Goal: Task Accomplishment & Management: Manage account settings

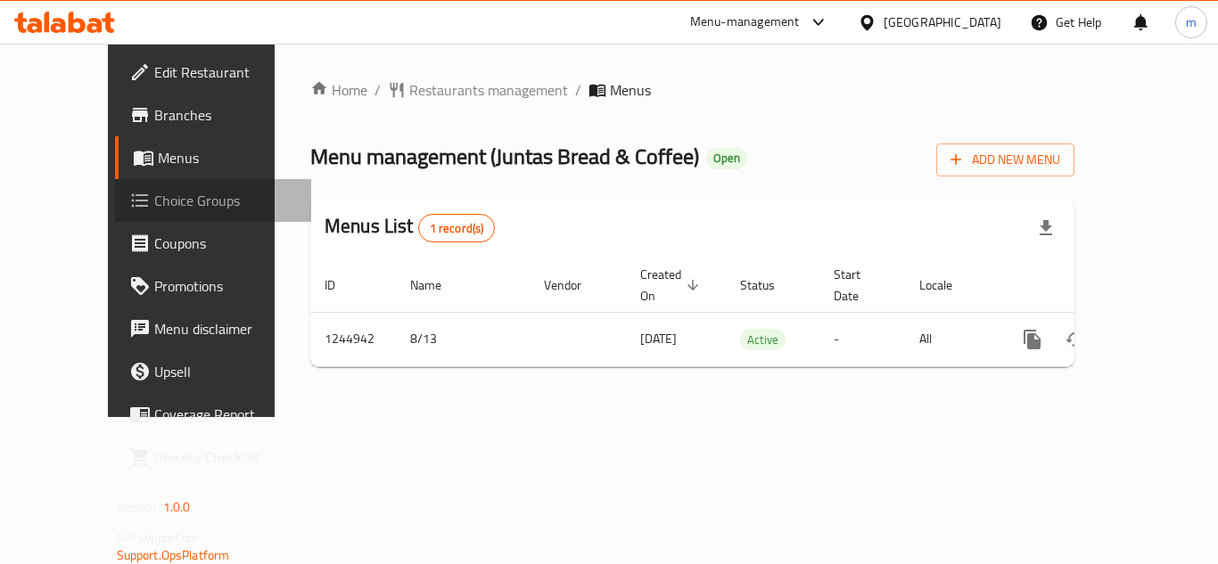
click at [154, 202] on span "Choice Groups" at bounding box center [225, 200] width 143 height 21
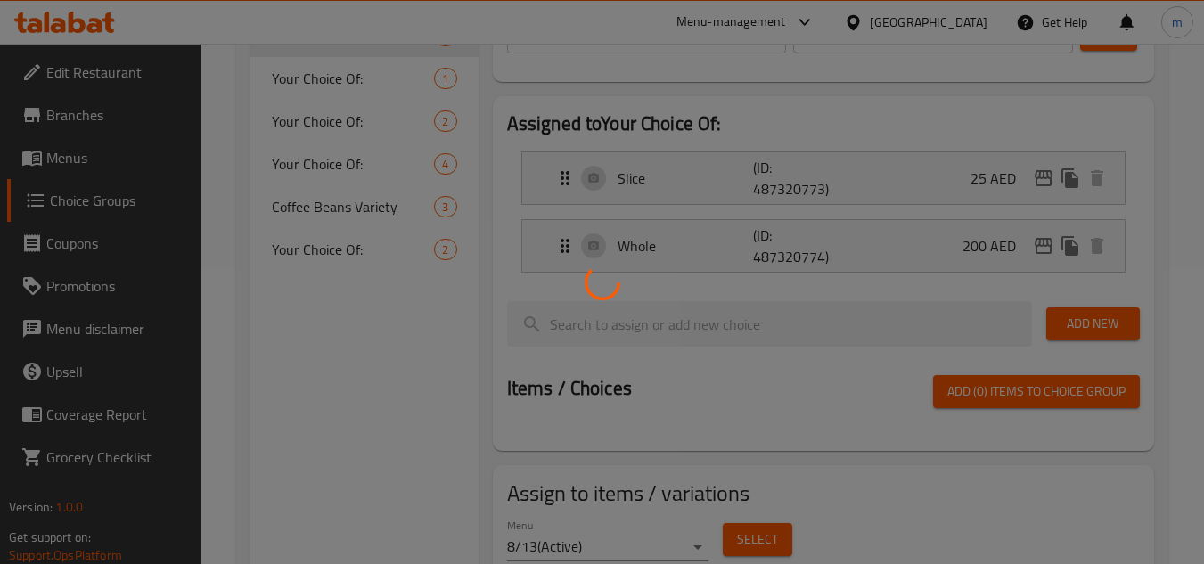
scroll to position [149, 0]
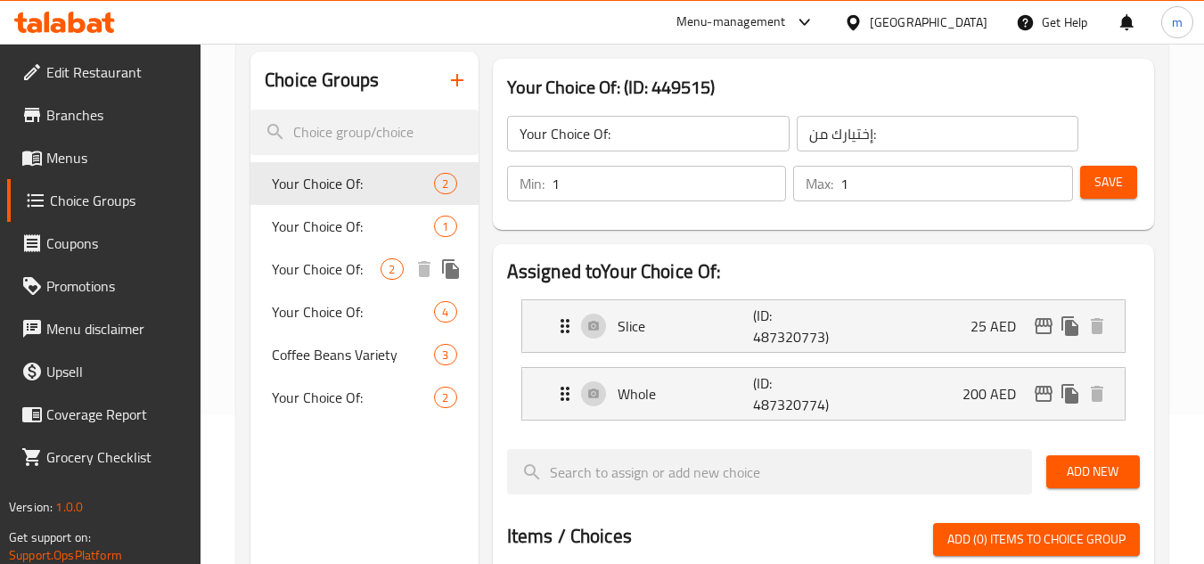
click at [332, 265] on span "Your Choice Of:" at bounding box center [326, 268] width 109 height 21
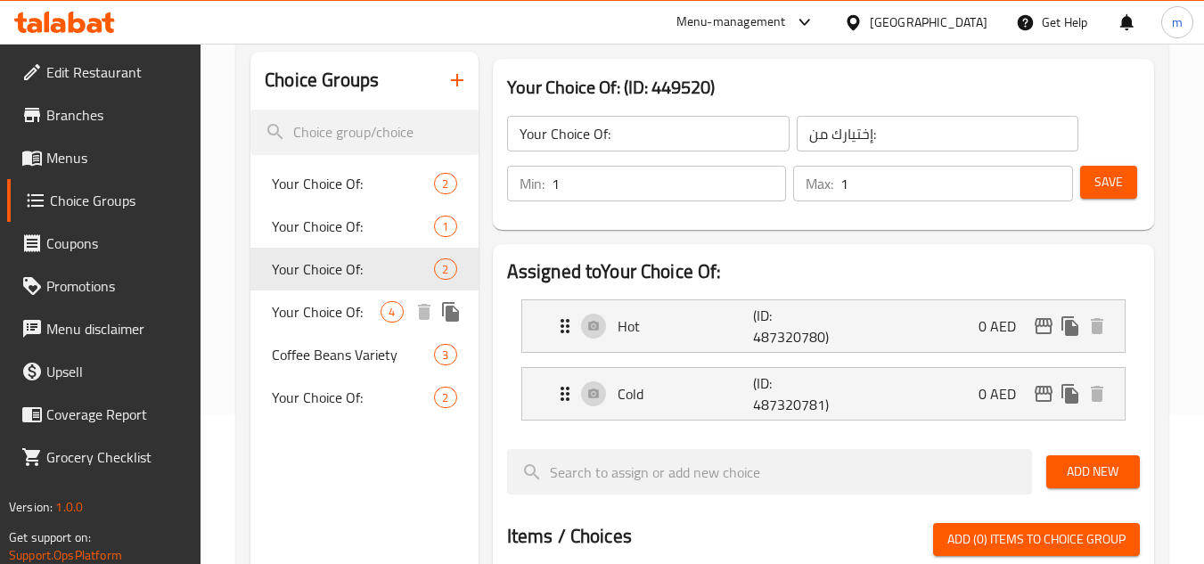
click at [323, 311] on span "Your Choice Of:" at bounding box center [326, 311] width 109 height 21
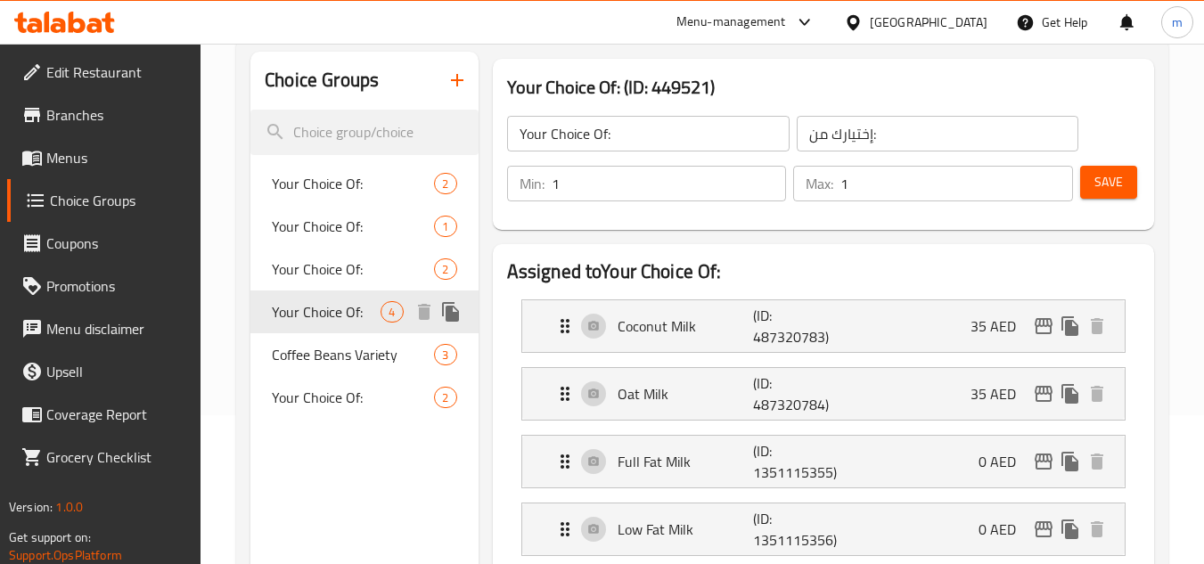
scroll to position [297, 0]
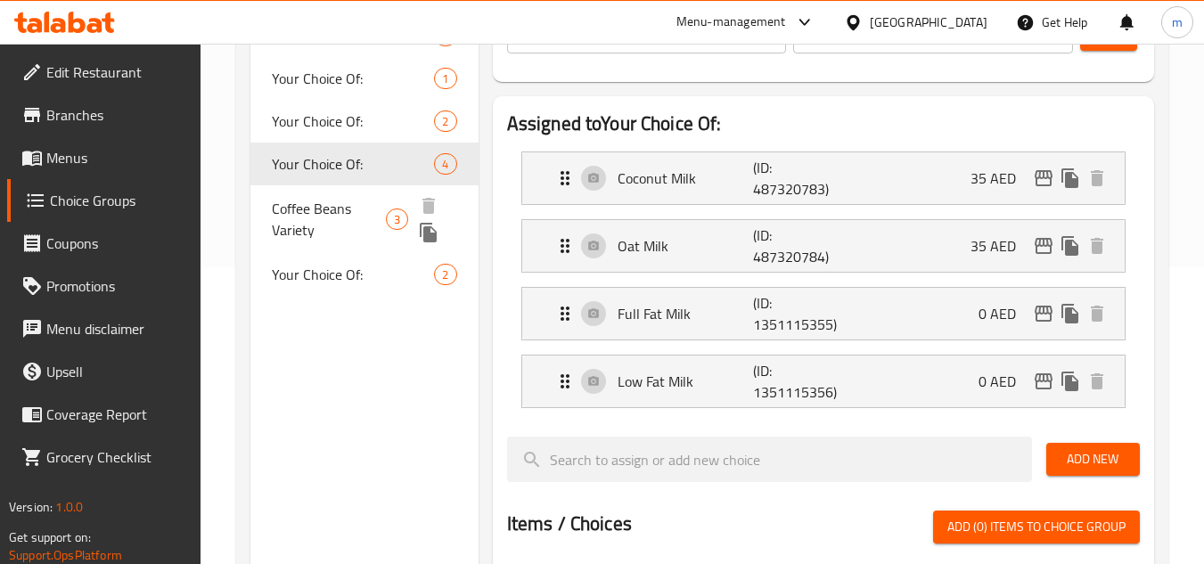
click at [333, 199] on span "Coffee Beans Variety" at bounding box center [329, 219] width 114 height 43
type input "Coffee Beans Variety"
type input "أصناف حبوب قهوة"
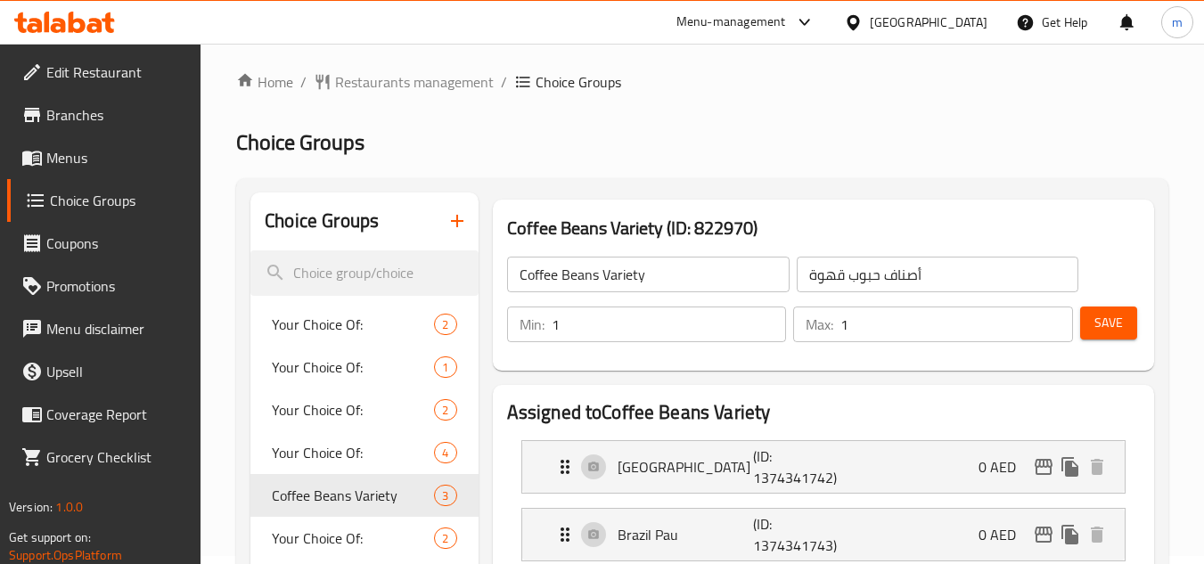
scroll to position [0, 0]
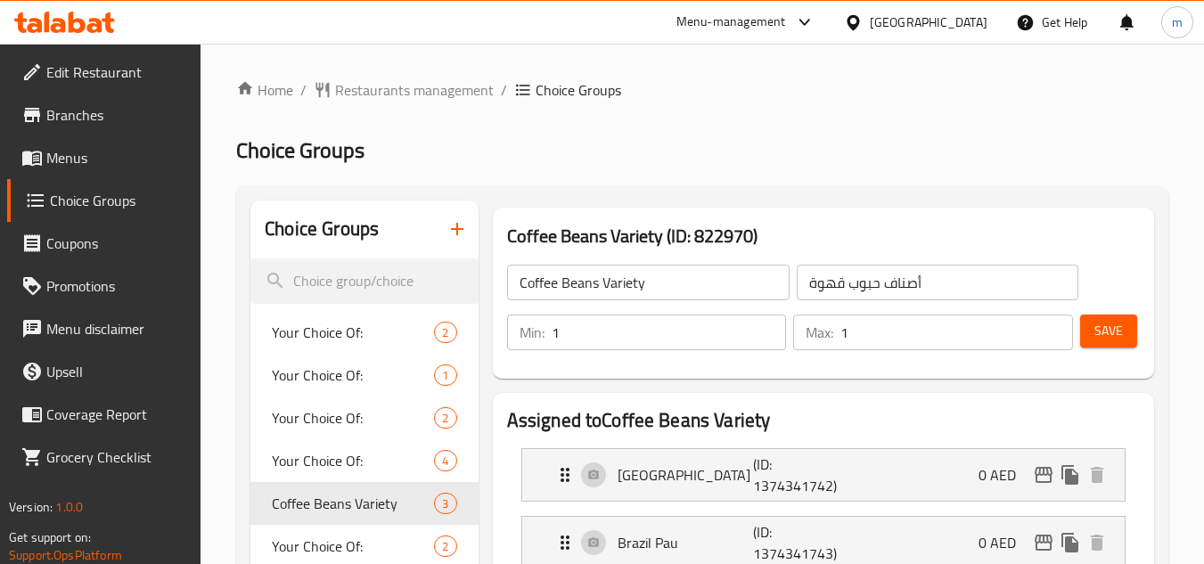
click at [926, 15] on div "[GEOGRAPHIC_DATA]" at bounding box center [929, 22] width 118 height 20
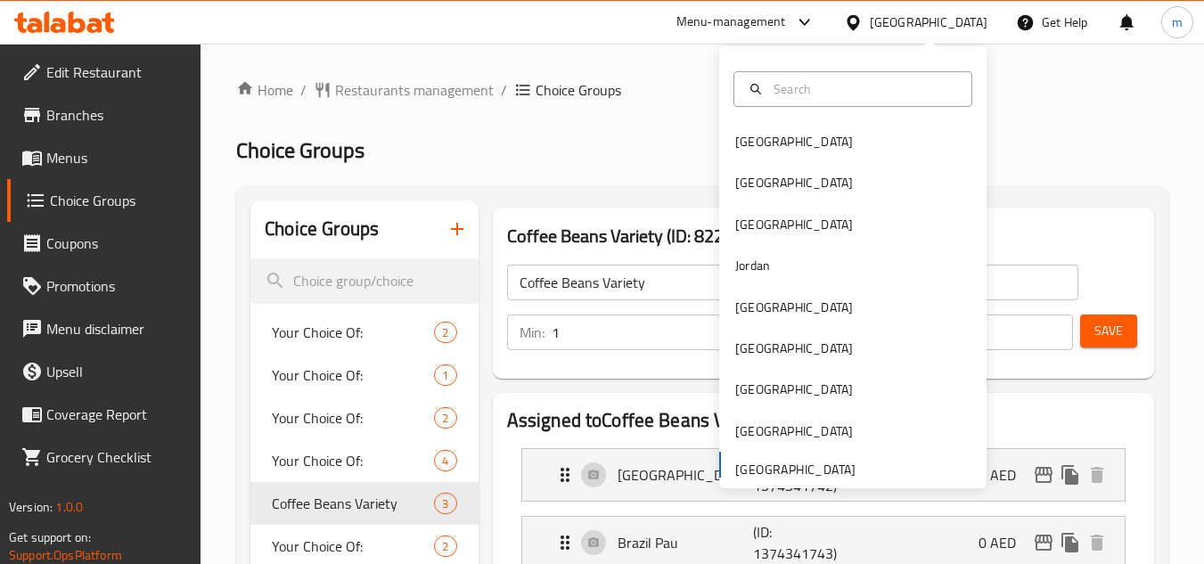
click at [785, 468] on div "Bahrain Egypt Iraq Jordan Kuwait Oman Qatar Saudi Arabia United Arab Emirates" at bounding box center [852, 304] width 267 height 366
click at [787, 466] on div "Bahrain Egypt Iraq Jordan Kuwait Oman Qatar Saudi Arabia United Arab Emirates" at bounding box center [852, 304] width 267 height 366
click at [780, 441] on div "[GEOGRAPHIC_DATA]" at bounding box center [794, 432] width 118 height 20
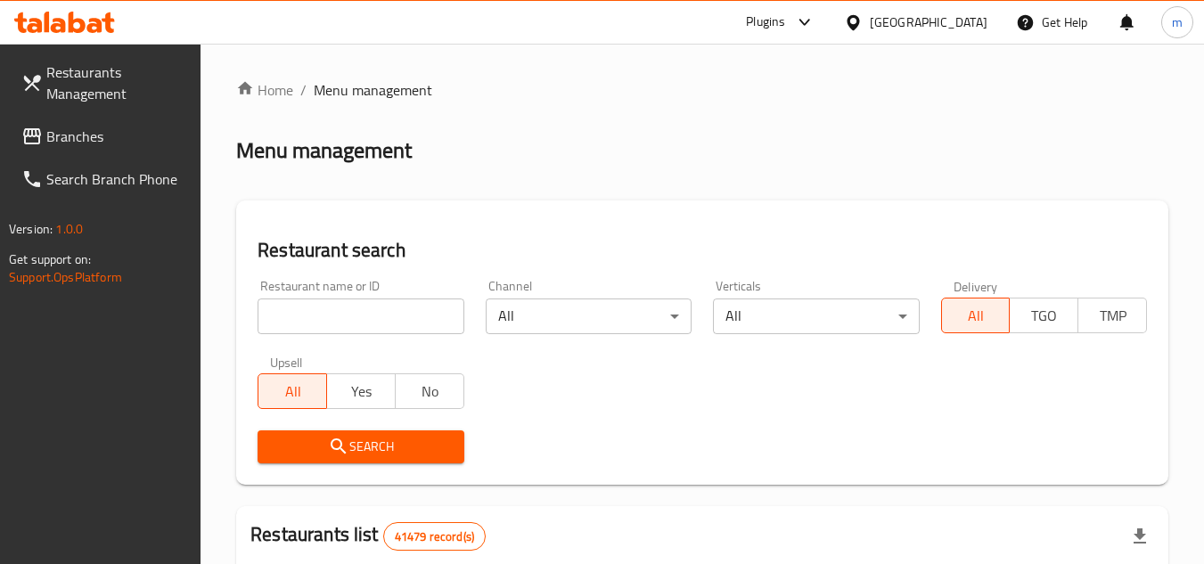
click at [925, 23] on div "[GEOGRAPHIC_DATA]" at bounding box center [929, 22] width 118 height 20
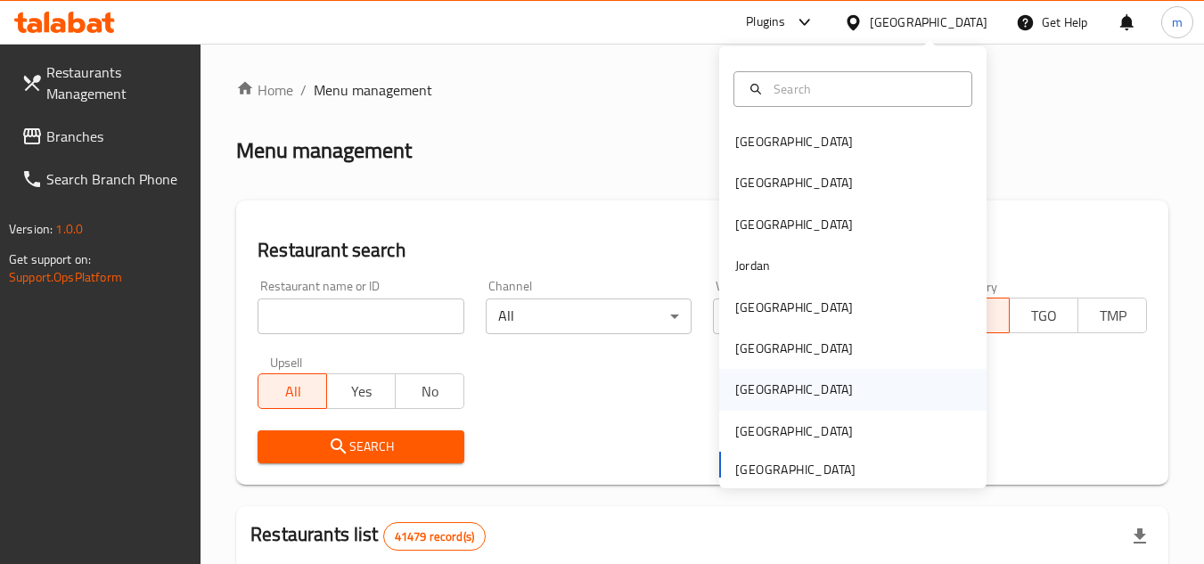
click at [748, 380] on div "[GEOGRAPHIC_DATA]" at bounding box center [794, 390] width 118 height 20
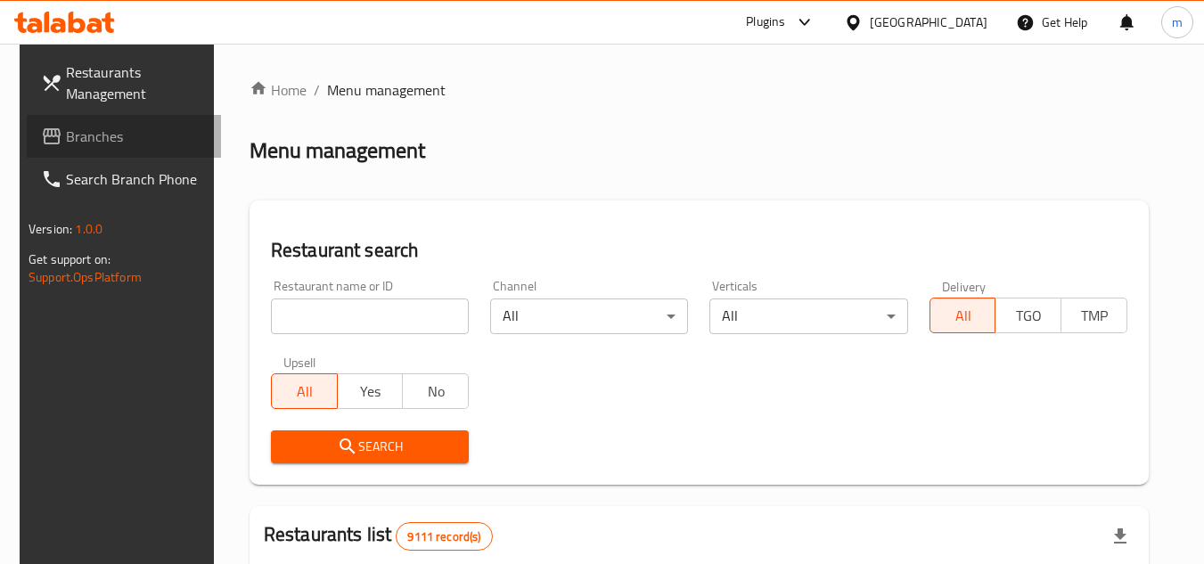
drag, startPoint x: 29, startPoint y: 117, endPoint x: 40, endPoint y: 128, distance: 16.4
click at [29, 117] on link "Branches" at bounding box center [124, 136] width 194 height 43
